Goal: Transaction & Acquisition: Purchase product/service

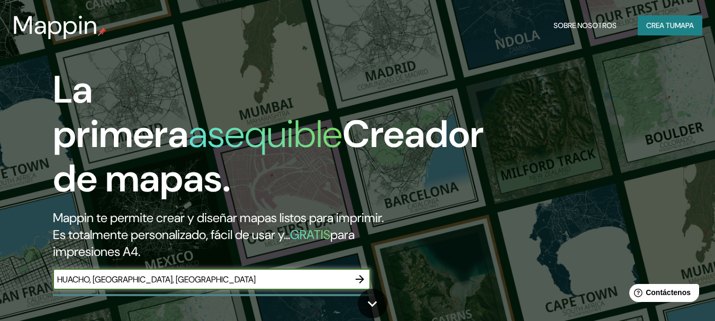
type input "HUACHO, [GEOGRAPHIC_DATA], [GEOGRAPHIC_DATA]"
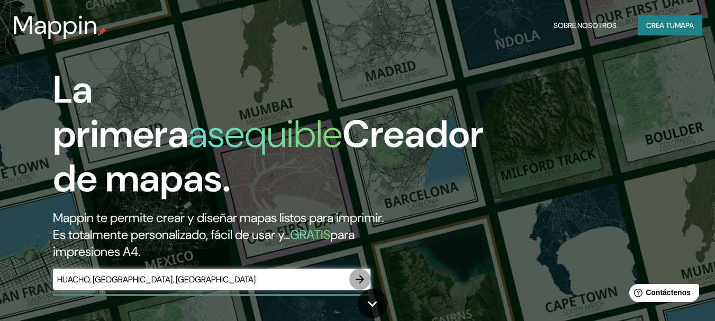
click at [360, 281] on icon "button" at bounding box center [360, 279] width 13 height 13
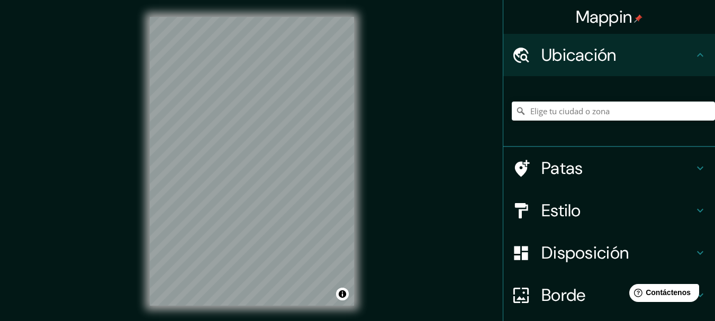
click at [228, 320] on div "© Mapbox © OpenStreetMap Improve this map" at bounding box center [252, 161] width 238 height 323
click at [543, 115] on input "Elige tu ciudad o zona" at bounding box center [613, 111] width 203 height 19
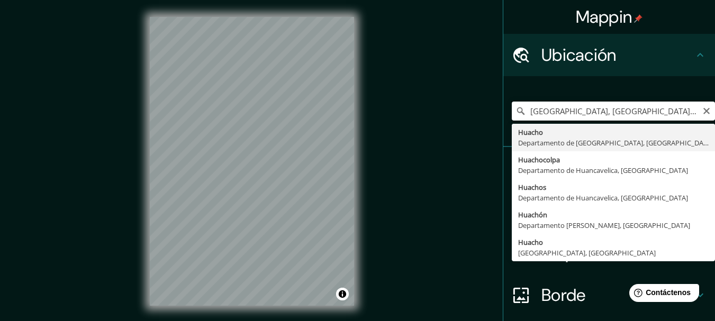
type input "[GEOGRAPHIC_DATA], [GEOGRAPHIC_DATA], [GEOGRAPHIC_DATA]"
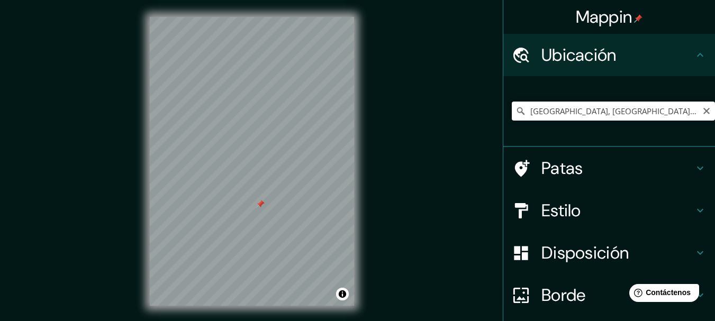
click at [556, 107] on input "[GEOGRAPHIC_DATA], [GEOGRAPHIC_DATA], [GEOGRAPHIC_DATA]" at bounding box center [613, 111] width 203 height 19
click at [542, 162] on font "Patas" at bounding box center [563, 168] width 42 height 22
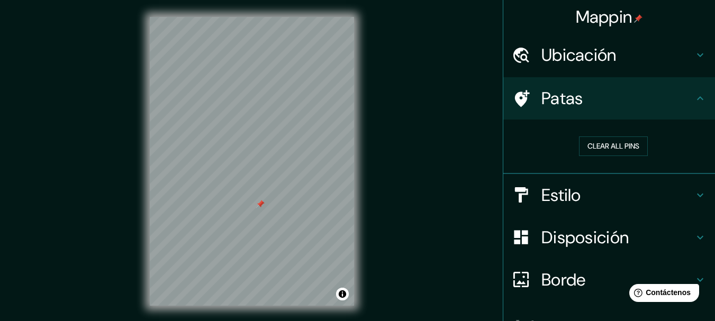
click at [544, 195] on font "Estilo" at bounding box center [562, 195] width 40 height 22
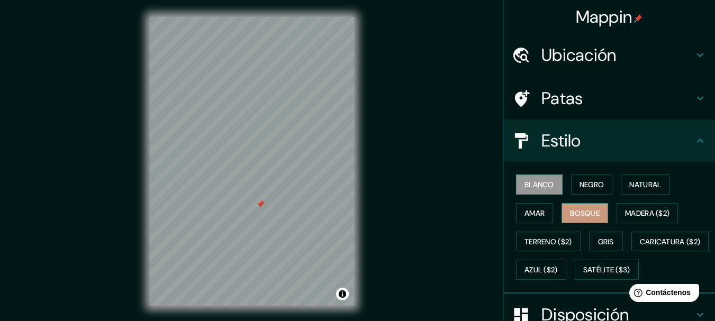
click at [581, 214] on font "Bosque" at bounding box center [585, 214] width 30 height 10
click at [536, 214] on font "Amar" at bounding box center [535, 214] width 20 height 10
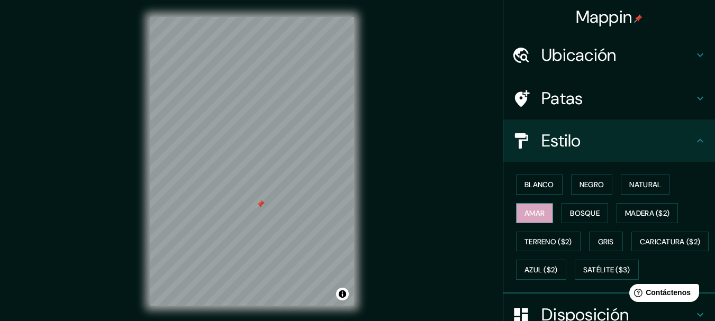
click at [532, 212] on font "Amar" at bounding box center [535, 214] width 20 height 10
click at [598, 240] on font "Gris" at bounding box center [606, 242] width 16 height 10
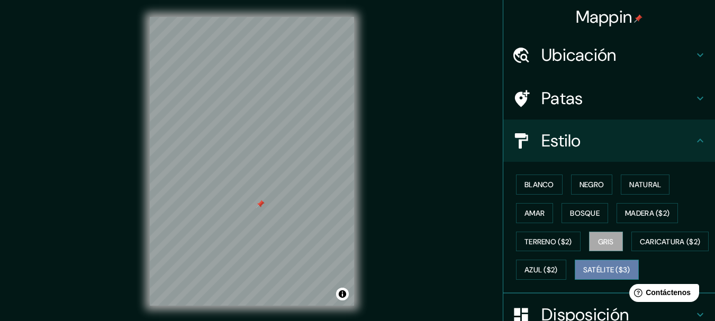
click at [583, 277] on font "Satélite ($3)" at bounding box center [606, 270] width 47 height 14
